Goal: Information Seeking & Learning: Learn about a topic

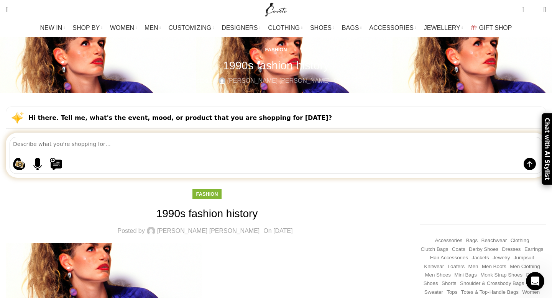
click at [279, 9] on img "Site logo" at bounding box center [276, 9] width 26 height 19
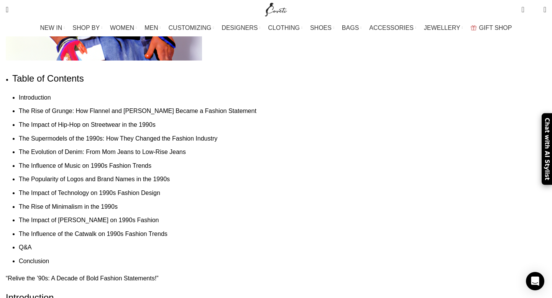
scroll to position [1597, 0]
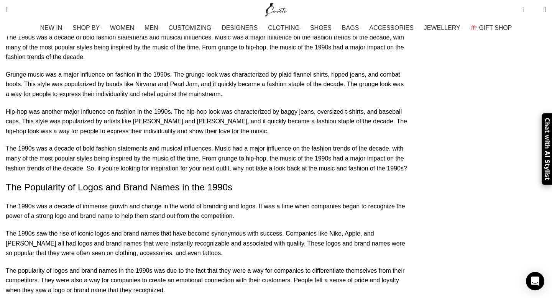
scroll to position [1676, 0]
